Goal: Task Accomplishment & Management: Manage account settings

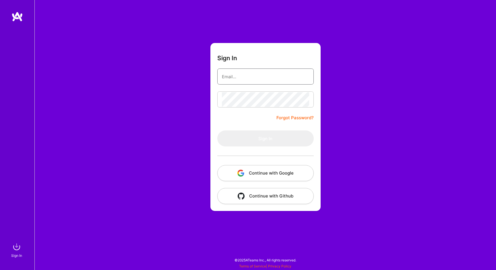
type input "[EMAIL_ADDRESS][DOMAIN_NAME]"
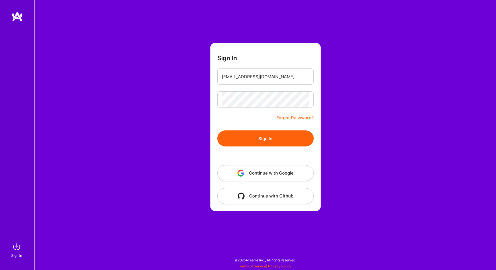
click at [257, 171] on button "Continue with Google" at bounding box center [265, 173] width 96 height 16
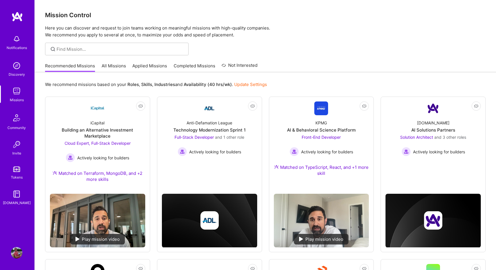
click at [14, 253] on img at bounding box center [16, 252] width 11 height 11
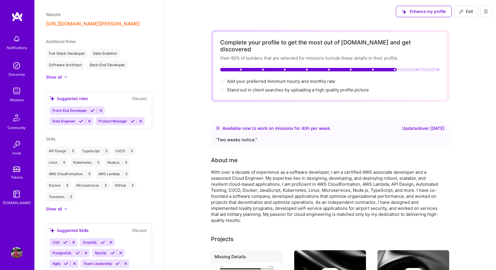
scroll to position [208, 0]
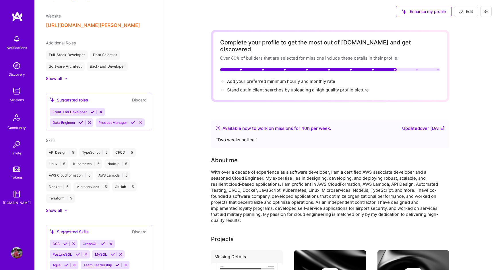
click at [63, 77] on div at bounding box center [63, 79] width 2 height 6
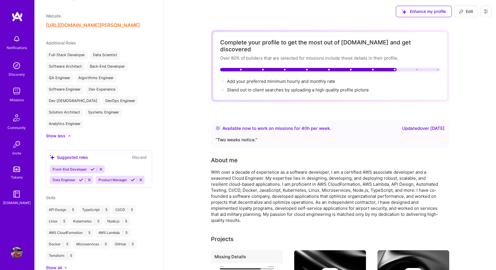
click at [90, 178] on icon at bounding box center [89, 180] width 4 height 4
click at [106, 175] on div "Front-End Developer Product Manager" at bounding box center [99, 174] width 99 height 19
click at [102, 170] on icon at bounding box center [101, 169] width 4 height 4
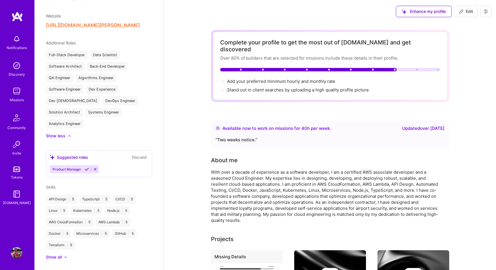
click at [93, 165] on div "Product Manager" at bounding box center [74, 169] width 49 height 8
click at [93, 167] on icon at bounding box center [95, 169] width 4 height 4
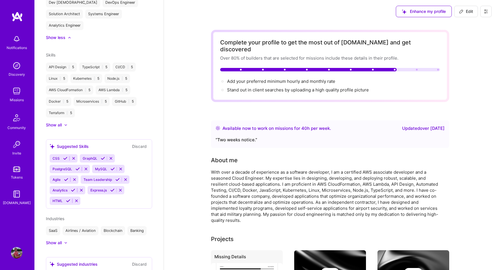
scroll to position [315, 0]
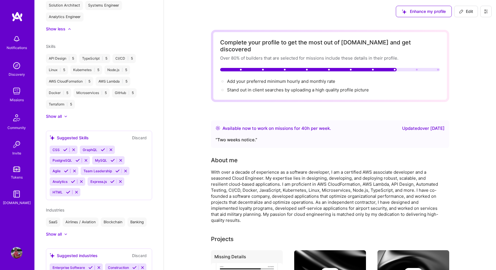
click at [117, 170] on icon at bounding box center [117, 171] width 4 height 4
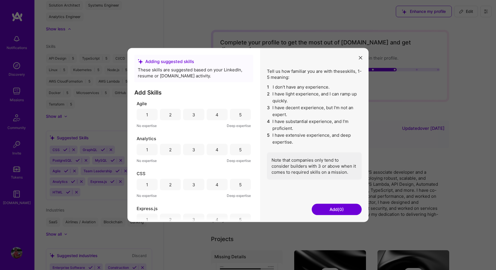
click at [234, 117] on div "5" at bounding box center [240, 114] width 21 height 11
click at [236, 149] on div "5" at bounding box center [240, 149] width 21 height 11
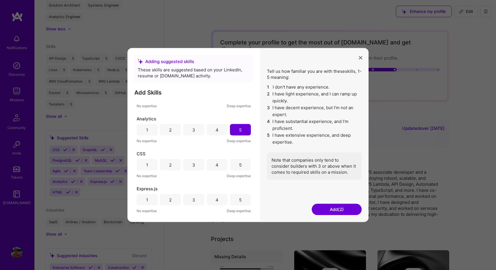
scroll to position [22, 0]
click at [211, 163] on div "4" at bounding box center [217, 163] width 21 height 11
click at [240, 200] on div "5" at bounding box center [240, 198] width 21 height 11
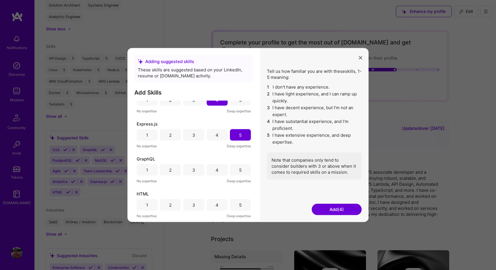
scroll to position [86, 0]
click at [214, 172] on div "4" at bounding box center [217, 168] width 21 height 11
click at [242, 207] on div "5" at bounding box center [240, 203] width 21 height 11
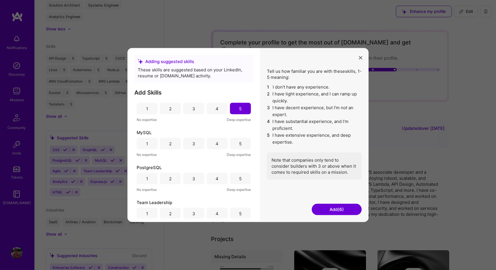
scroll to position [186, 0]
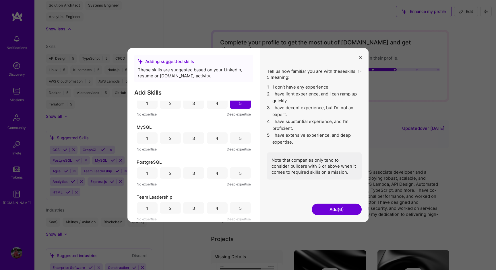
click at [240, 201] on div "Team Leadership 1 2 3 4 5 No expertise Deep expertise" at bounding box center [194, 208] width 114 height 28
click at [239, 214] on div "Team Leadership 1 2 3 4 5 No expertise Deep expertise" at bounding box center [194, 208] width 114 height 28
click at [236, 203] on div "5" at bounding box center [240, 208] width 21 height 11
click at [217, 209] on div "4" at bounding box center [217, 208] width 21 height 11
click at [236, 140] on div "5" at bounding box center [240, 138] width 21 height 11
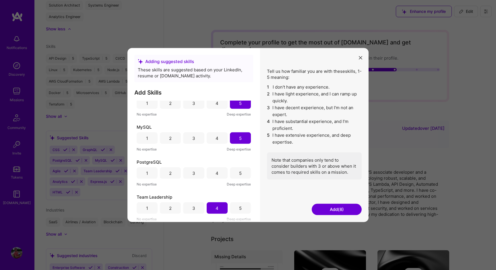
click at [241, 176] on div "5" at bounding box center [240, 173] width 21 height 11
click at [329, 217] on div "Tell us how familiar you are with these skills , 1-5 meaning: 1 I don't have an…" at bounding box center [314, 135] width 108 height 174
click at [334, 213] on button "Add (9)" at bounding box center [337, 209] width 50 height 11
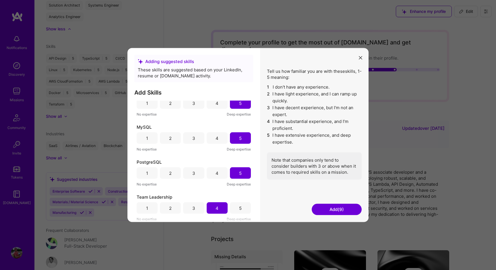
click at [343, 205] on button "Add (9)" at bounding box center [337, 209] width 50 height 11
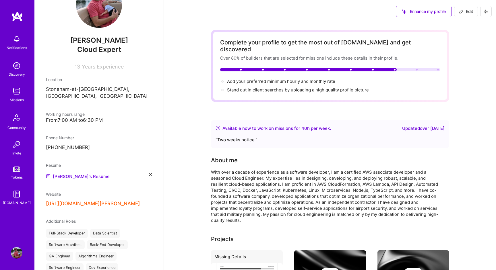
scroll to position [26, 0]
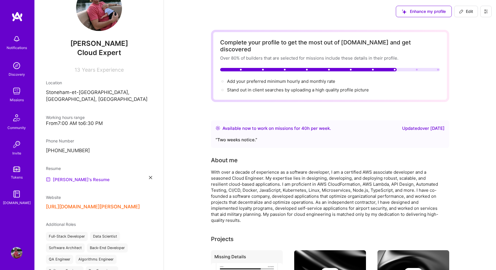
click at [77, 176] on link "[PERSON_NAME]'s Resume" at bounding box center [78, 179] width 64 height 7
